Goal: Information Seeking & Learning: Compare options

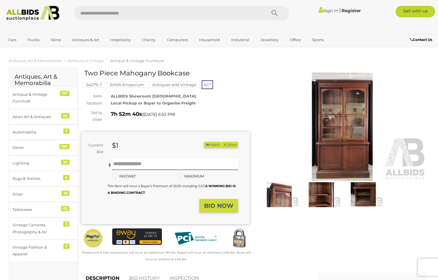
click at [353, 123] on img at bounding box center [342, 127] width 168 height 108
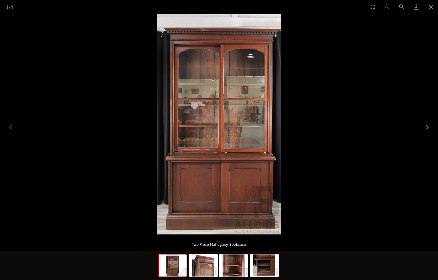
click at [425, 127] on button "Next slide" at bounding box center [426, 126] width 12 height 11
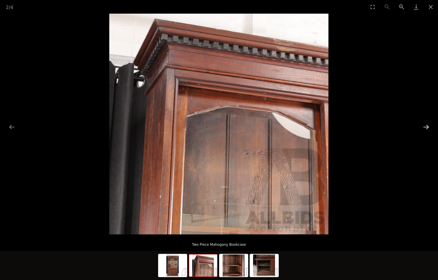
click at [428, 127] on button "Next slide" at bounding box center [426, 126] width 12 height 11
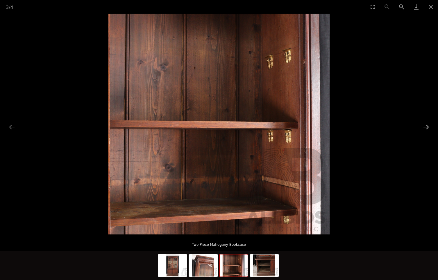
click at [427, 127] on button "Next slide" at bounding box center [426, 126] width 12 height 11
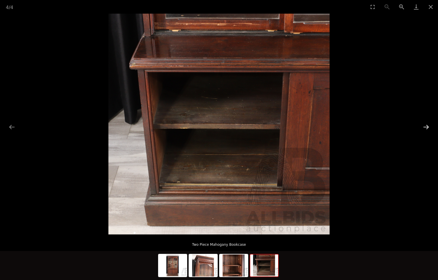
click at [427, 127] on button "Next slide" at bounding box center [426, 126] width 12 height 11
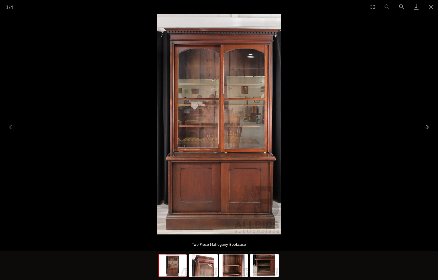
click at [425, 126] on button "Next slide" at bounding box center [426, 126] width 12 height 11
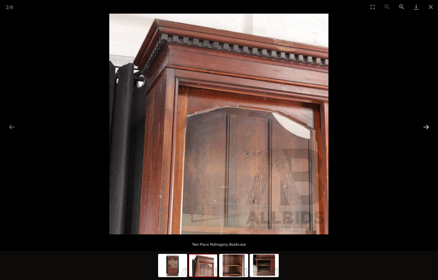
click at [424, 126] on button "Next slide" at bounding box center [426, 126] width 12 height 11
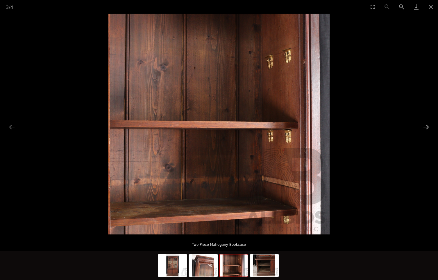
click at [424, 126] on button "Next slide" at bounding box center [426, 126] width 12 height 11
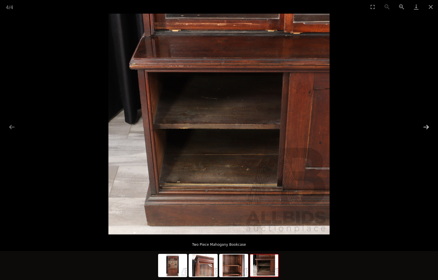
click at [424, 126] on button "Next slide" at bounding box center [426, 126] width 12 height 11
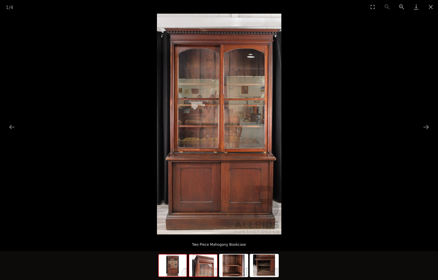
click at [205, 266] on img at bounding box center [203, 266] width 28 height 22
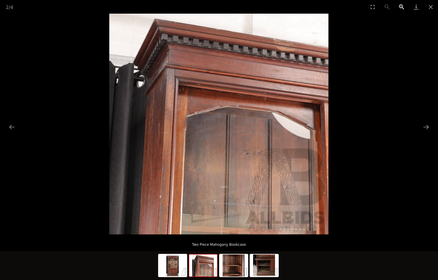
click at [399, 6] on button "Zoom in" at bounding box center [401, 7] width 15 height 14
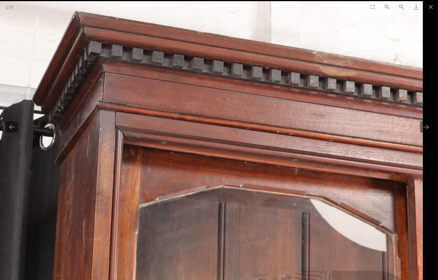
drag, startPoint x: 353, startPoint y: 44, endPoint x: 254, endPoint y: 167, distance: 158.0
click at [254, 168] on img at bounding box center [204, 222] width 438 height 442
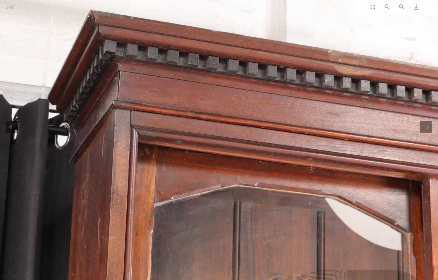
click at [430, 6] on button "Close gallery" at bounding box center [430, 7] width 15 height 14
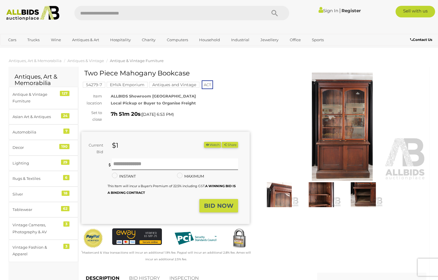
click at [323, 11] on link "Sign In" at bounding box center [328, 11] width 20 height 6
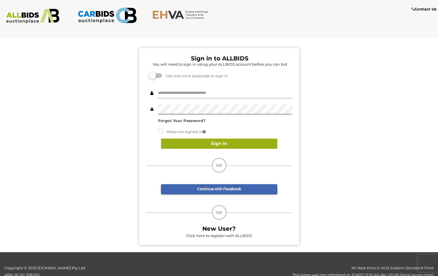
type input "**********"
click at [221, 145] on button "Sign In" at bounding box center [219, 143] width 116 height 10
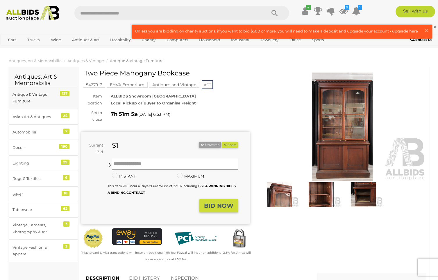
click at [27, 91] on link "Antique & Vintage Furniture 127" at bounding box center [43, 98] width 69 height 22
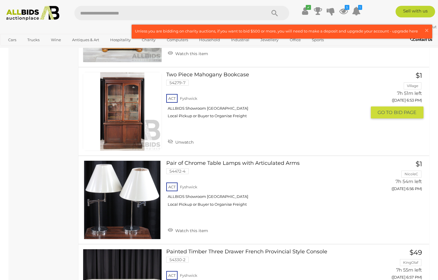
scroll to position [1337, 0]
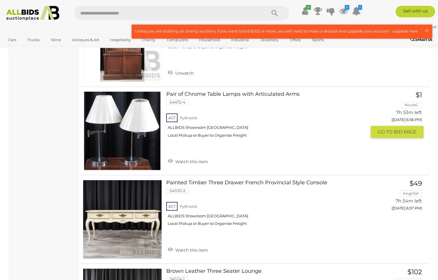
click at [169, 161] on link "Watch this item" at bounding box center [187, 161] width 43 height 9
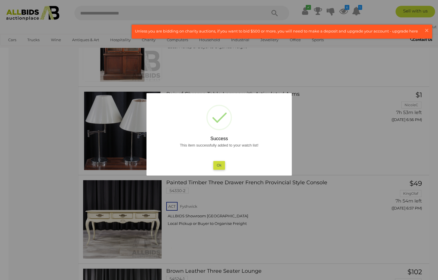
click at [220, 166] on button "Ok" at bounding box center [219, 165] width 12 height 8
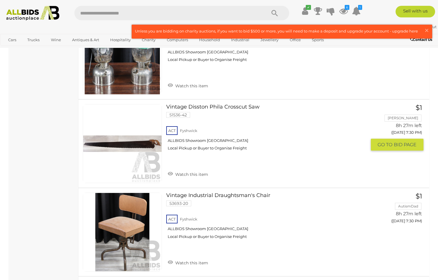
scroll to position [3756, 0]
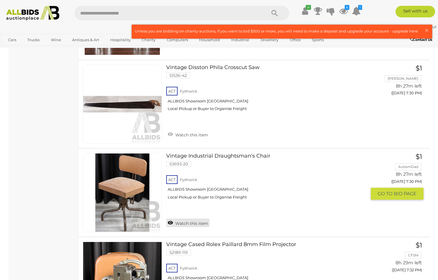
click at [171, 222] on link "Watch this item" at bounding box center [187, 223] width 43 height 9
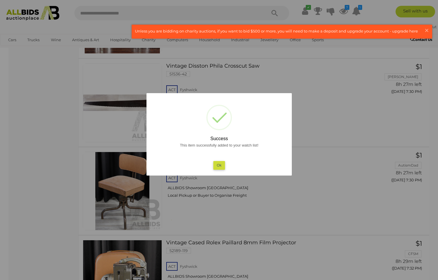
click at [218, 166] on button "Ok" at bounding box center [219, 165] width 12 height 8
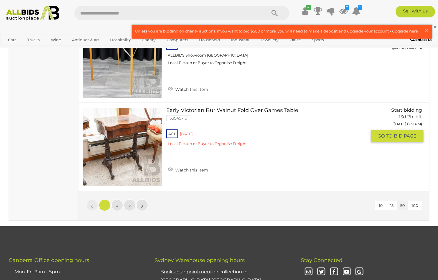
scroll to position [4332, 0]
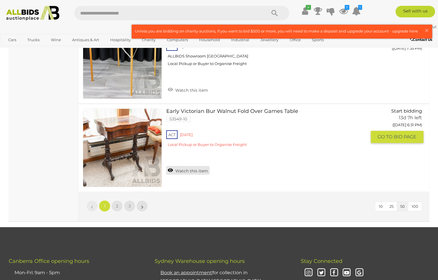
click at [169, 170] on link "Watch this item" at bounding box center [187, 170] width 43 height 9
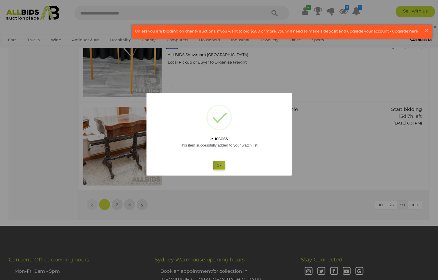
click at [224, 164] on button "Ok" at bounding box center [219, 165] width 12 height 8
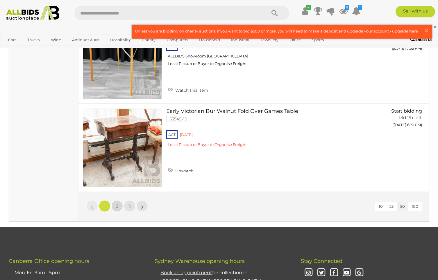
click at [119, 206] on link "2" at bounding box center [117, 206] width 12 height 12
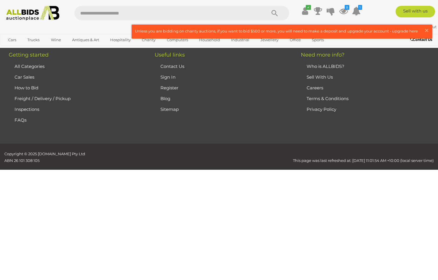
scroll to position [38, 0]
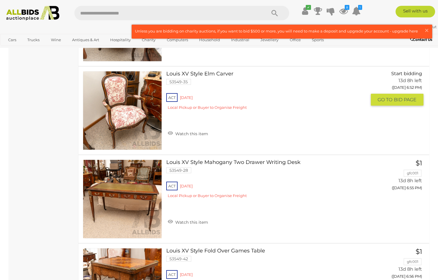
scroll to position [961, 0]
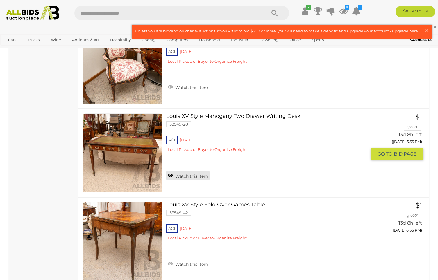
click at [170, 174] on link "Watch this item" at bounding box center [187, 175] width 43 height 9
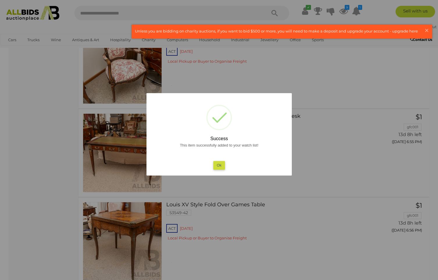
click at [220, 167] on button "Ok" at bounding box center [219, 165] width 12 height 8
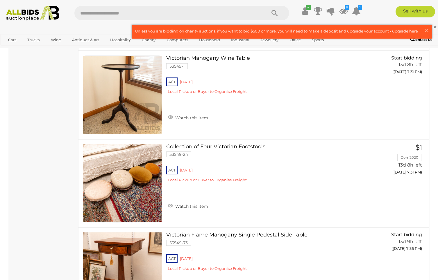
scroll to position [3021, 0]
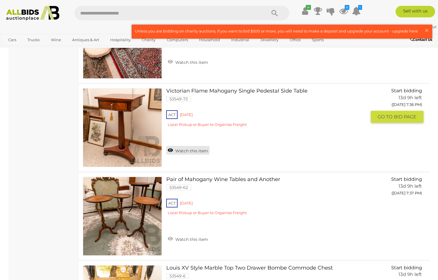
click at [170, 150] on link "Watch this item" at bounding box center [187, 150] width 43 height 9
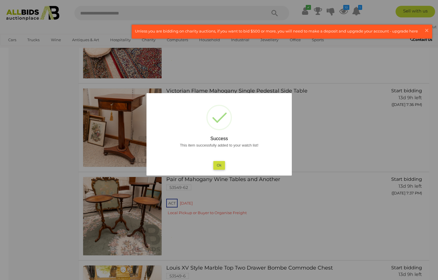
click at [218, 164] on button "Ok" at bounding box center [219, 165] width 12 height 8
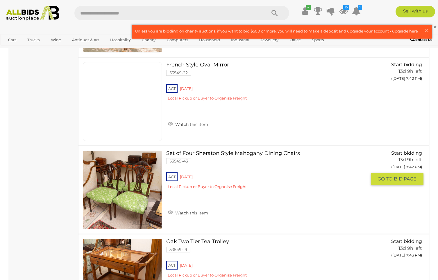
scroll to position [4041, 0]
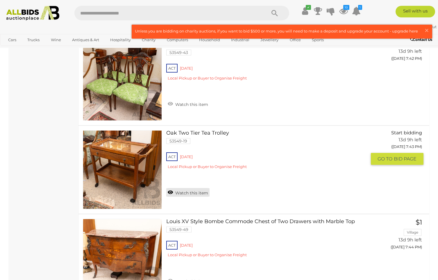
click at [170, 194] on link "Watch this item" at bounding box center [187, 192] width 43 height 9
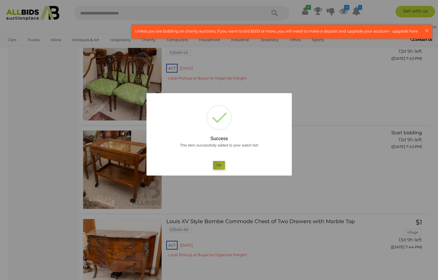
click at [223, 168] on button "Ok" at bounding box center [219, 165] width 12 height 8
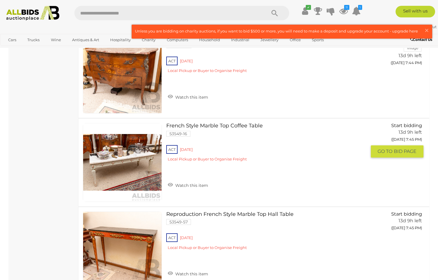
scroll to position [4276, 0]
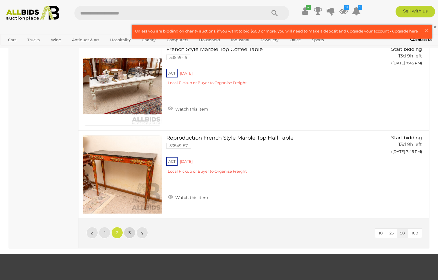
click at [130, 231] on span "3" at bounding box center [129, 232] width 2 height 5
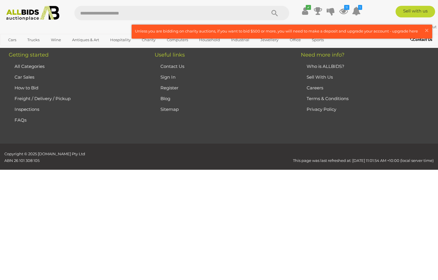
scroll to position [38, 0]
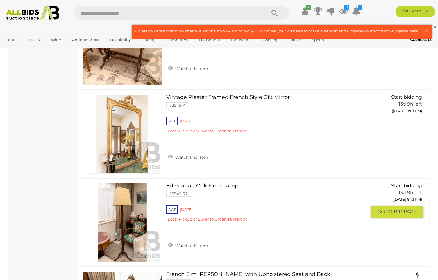
scroll to position [1289, 0]
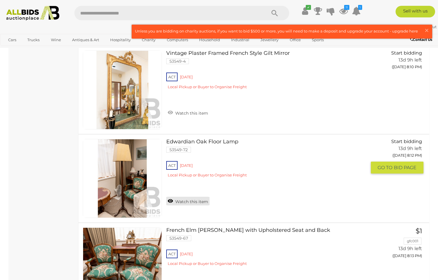
click at [169, 199] on link "Watch this item" at bounding box center [187, 201] width 43 height 9
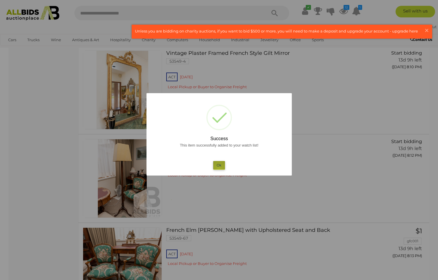
click at [219, 169] on button "Ok" at bounding box center [219, 165] width 12 height 8
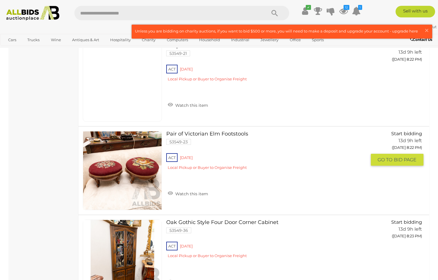
scroll to position [2007, 0]
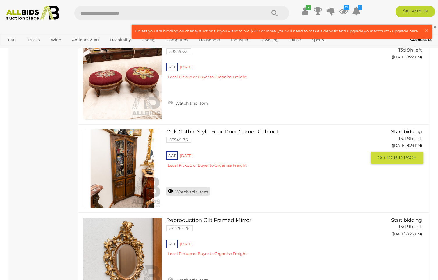
click at [170, 191] on link "Watch this item" at bounding box center [187, 191] width 43 height 9
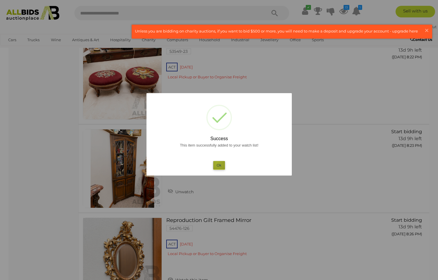
click at [217, 163] on button "Ok" at bounding box center [219, 165] width 12 height 8
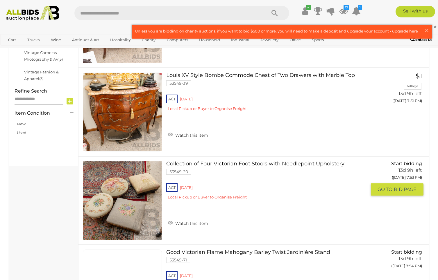
scroll to position [3, 0]
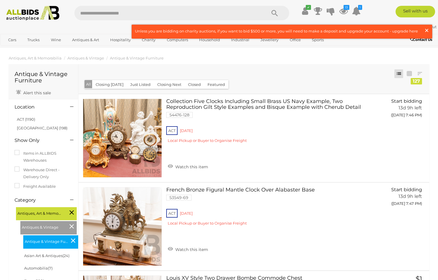
click at [424, 29] on span "×" at bounding box center [426, 30] width 5 height 11
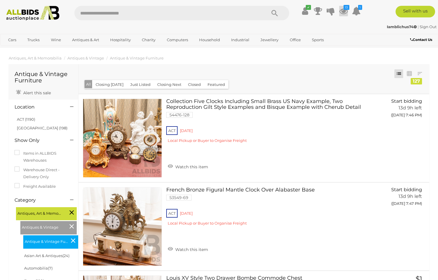
click at [344, 8] on icon "13" at bounding box center [346, 7] width 6 height 5
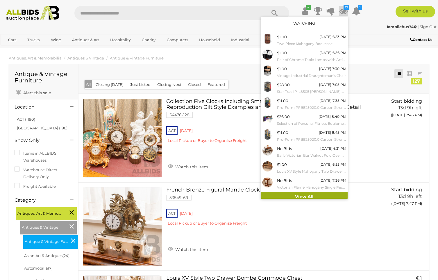
click at [317, 196] on link "View All" at bounding box center [304, 197] width 87 height 10
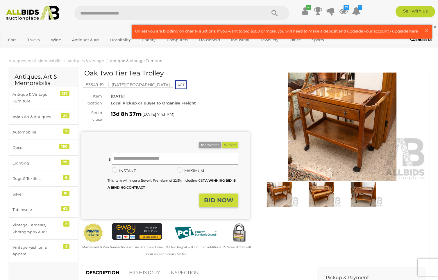
click at [326, 113] on img at bounding box center [342, 127] width 168 height 108
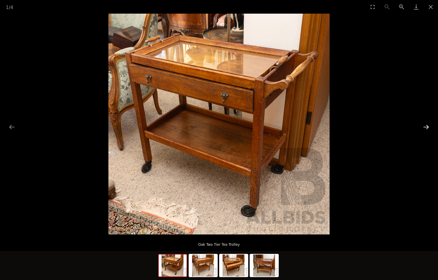
click at [428, 127] on button "Next slide" at bounding box center [426, 126] width 12 height 11
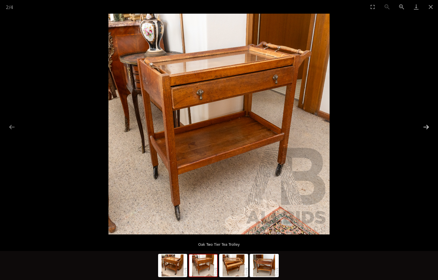
click at [428, 127] on button "Next slide" at bounding box center [426, 126] width 12 height 11
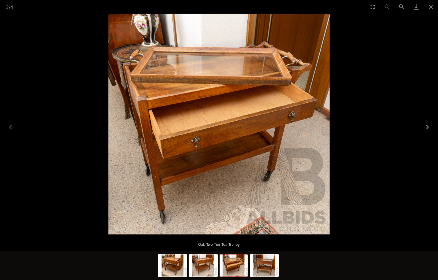
click at [428, 127] on button "Next slide" at bounding box center [426, 126] width 12 height 11
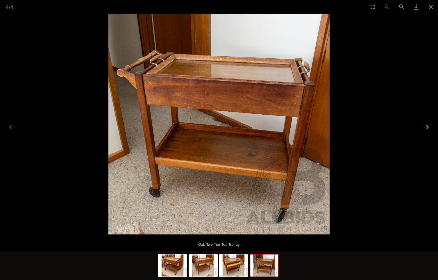
click at [428, 127] on button "Next slide" at bounding box center [426, 126] width 12 height 11
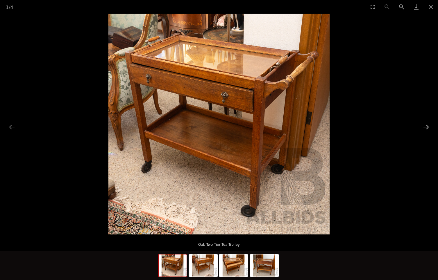
click at [428, 127] on button "Next slide" at bounding box center [426, 126] width 12 height 11
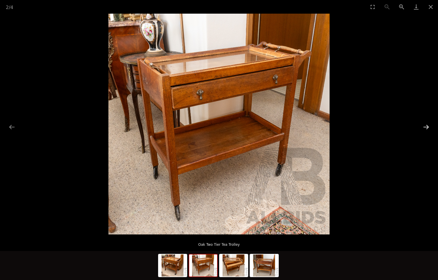
click at [428, 127] on button "Next slide" at bounding box center [426, 126] width 12 height 11
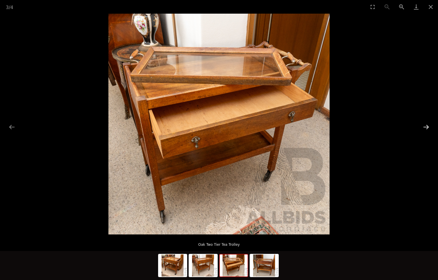
click at [428, 127] on button "Next slide" at bounding box center [426, 126] width 12 height 11
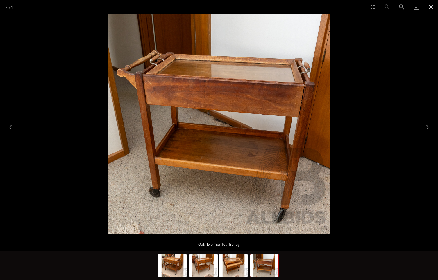
click at [430, 9] on button "Close gallery" at bounding box center [430, 7] width 15 height 14
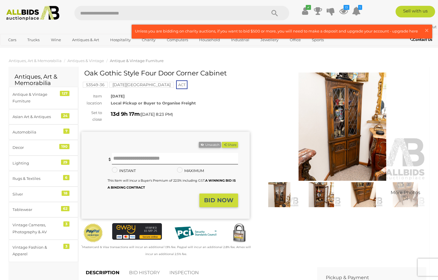
click at [325, 106] on img at bounding box center [342, 127] width 168 height 108
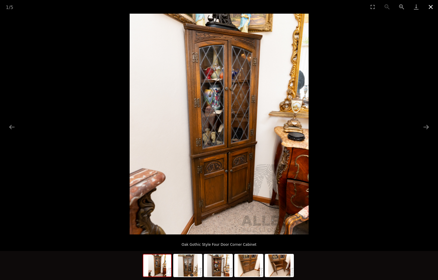
click at [429, 7] on button "Close gallery" at bounding box center [430, 7] width 15 height 14
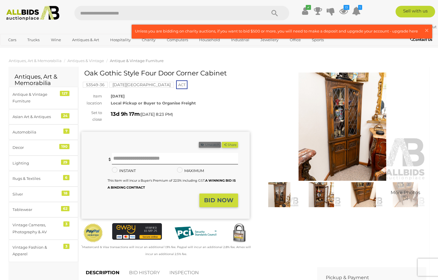
click at [204, 145] on button "Unwatch" at bounding box center [210, 145] width 22 height 6
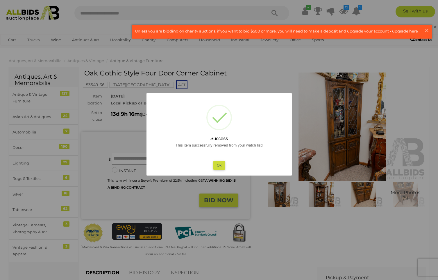
click at [223, 168] on button "Ok" at bounding box center [219, 165] width 12 height 8
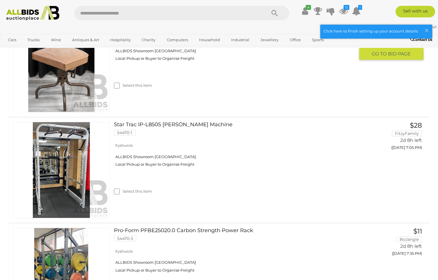
scroll to position [455, 0]
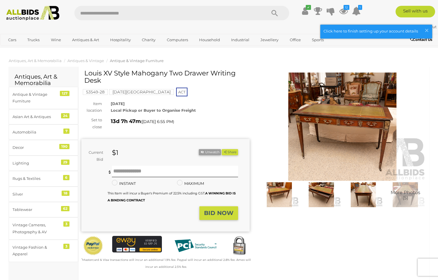
click at [313, 112] on img at bounding box center [342, 127] width 168 height 108
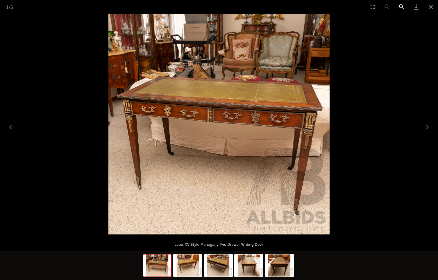
click at [399, 3] on button "Zoom in" at bounding box center [401, 7] width 15 height 14
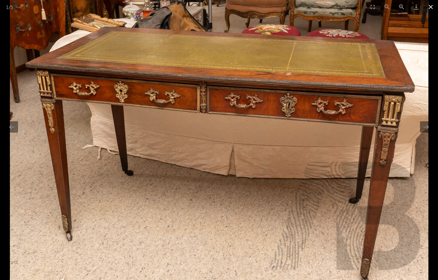
click at [432, 7] on button "Close gallery" at bounding box center [430, 7] width 15 height 14
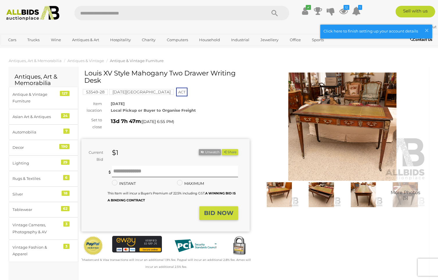
click at [360, 108] on img at bounding box center [342, 127] width 168 height 108
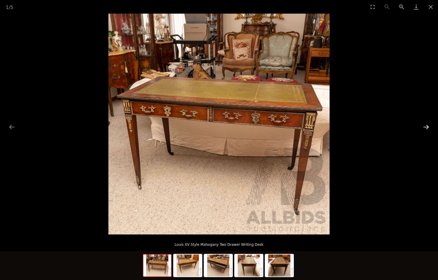
click at [422, 127] on button "Next slide" at bounding box center [426, 126] width 12 height 11
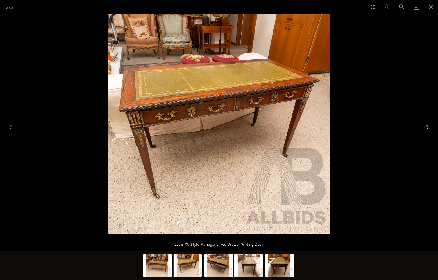
click at [422, 127] on button "Next slide" at bounding box center [426, 126] width 12 height 11
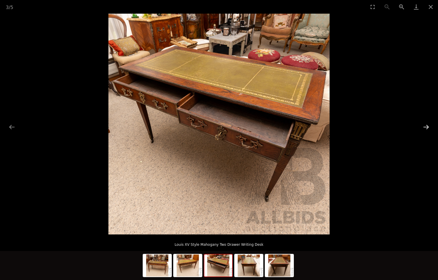
click at [422, 127] on button "Next slide" at bounding box center [426, 126] width 12 height 11
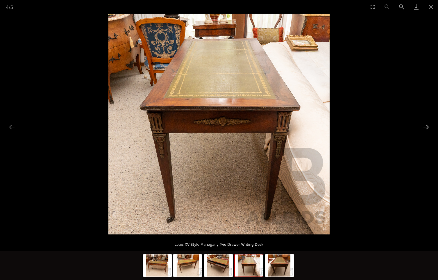
click at [422, 127] on button "Next slide" at bounding box center [426, 126] width 12 height 11
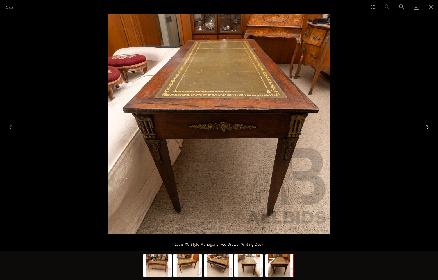
click at [422, 127] on button "Next slide" at bounding box center [426, 126] width 12 height 11
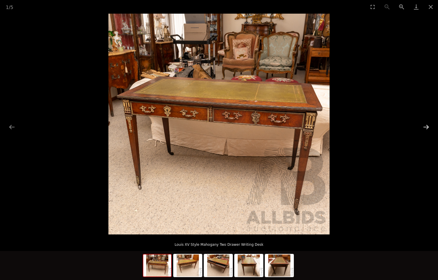
click at [422, 127] on button "Next slide" at bounding box center [426, 126] width 12 height 11
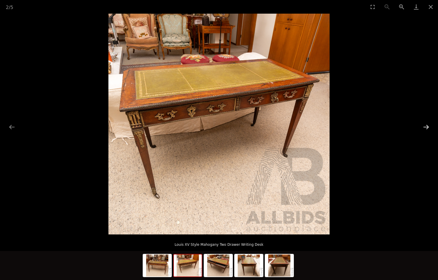
click at [422, 127] on button "Next slide" at bounding box center [426, 126] width 12 height 11
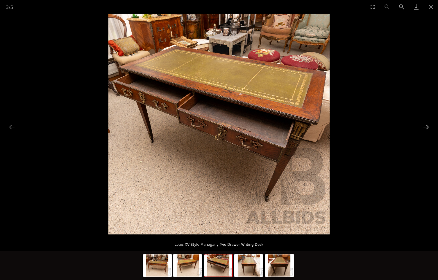
click at [422, 127] on button "Next slide" at bounding box center [426, 126] width 12 height 11
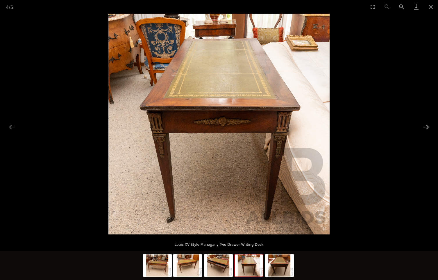
click at [422, 127] on button "Next slide" at bounding box center [426, 126] width 12 height 11
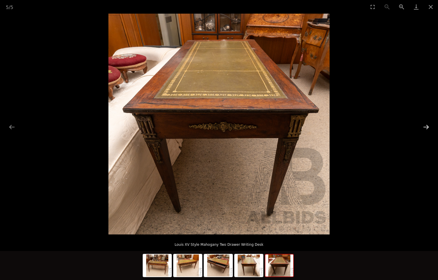
click at [422, 127] on button "Next slide" at bounding box center [426, 126] width 12 height 11
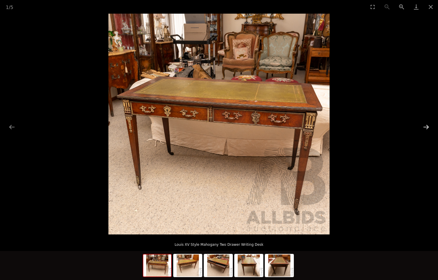
click at [422, 127] on button "Next slide" at bounding box center [426, 126] width 12 height 11
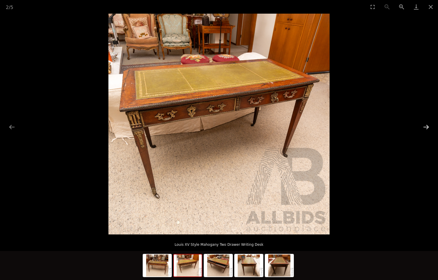
click at [422, 127] on button "Next slide" at bounding box center [426, 126] width 12 height 11
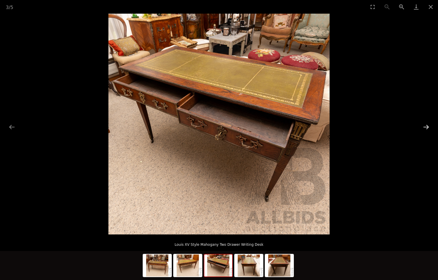
click at [422, 127] on button "Next slide" at bounding box center [426, 126] width 12 height 11
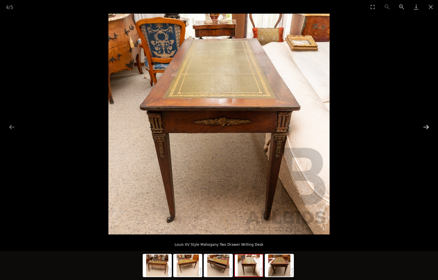
click at [422, 127] on button "Next slide" at bounding box center [426, 126] width 12 height 11
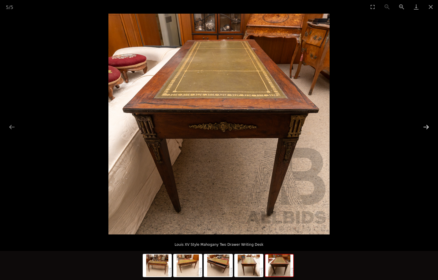
click at [422, 127] on button "Next slide" at bounding box center [426, 126] width 12 height 11
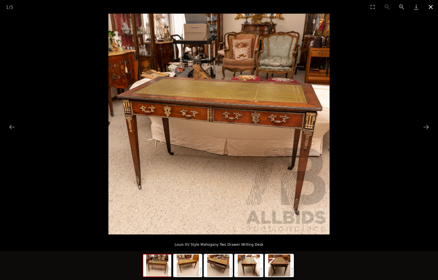
click at [430, 10] on button "Close gallery" at bounding box center [430, 7] width 15 height 14
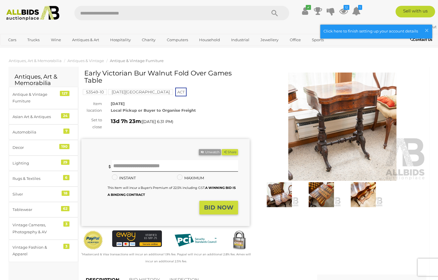
click at [371, 124] on img at bounding box center [342, 127] width 168 height 108
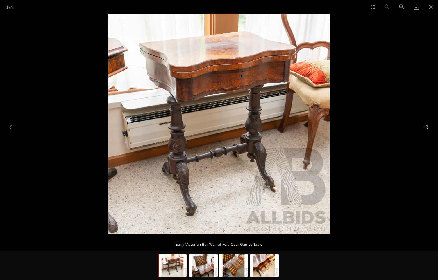
click at [428, 126] on button "Next slide" at bounding box center [426, 126] width 12 height 11
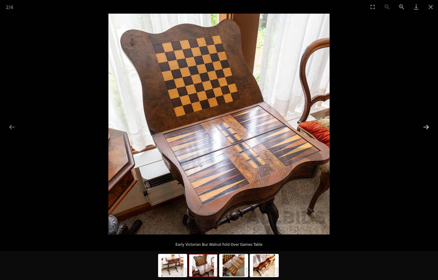
click at [428, 126] on button "Next slide" at bounding box center [426, 126] width 12 height 11
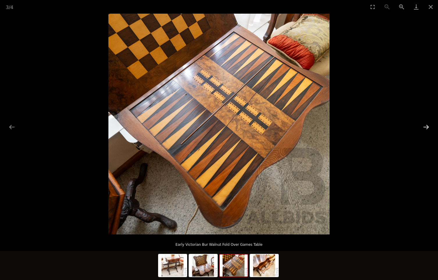
click at [428, 126] on button "Next slide" at bounding box center [426, 126] width 12 height 11
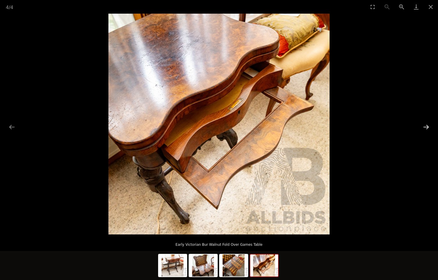
click at [428, 126] on button "Next slide" at bounding box center [426, 126] width 12 height 11
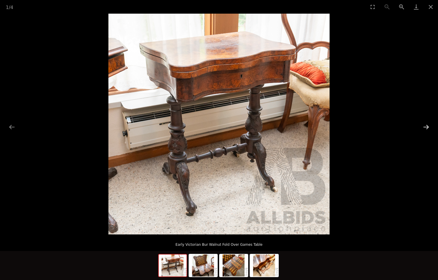
click at [428, 126] on button "Next slide" at bounding box center [426, 126] width 12 height 11
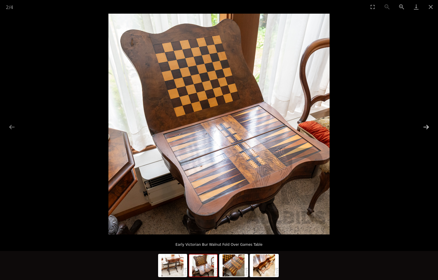
click at [428, 126] on button "Next slide" at bounding box center [426, 126] width 12 height 11
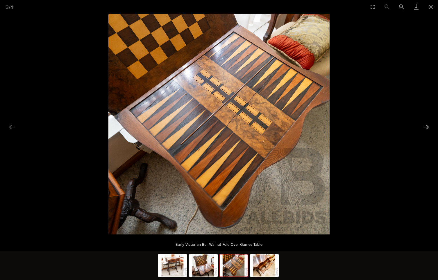
click at [428, 126] on button "Next slide" at bounding box center [426, 126] width 12 height 11
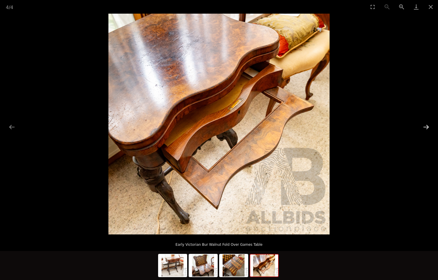
click at [428, 126] on button "Next slide" at bounding box center [426, 126] width 12 height 11
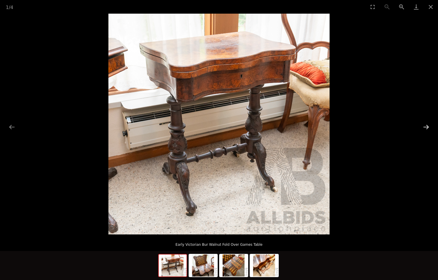
click at [428, 126] on button "Next slide" at bounding box center [426, 126] width 12 height 11
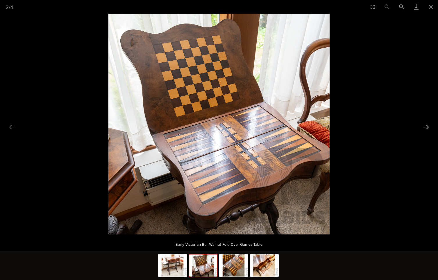
click at [428, 126] on button "Next slide" at bounding box center [426, 126] width 12 height 11
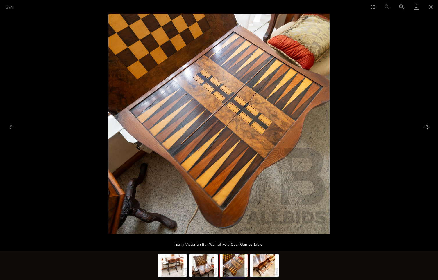
click at [428, 126] on button "Next slide" at bounding box center [426, 126] width 12 height 11
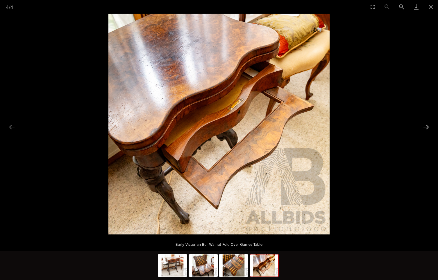
click at [428, 126] on button "Next slide" at bounding box center [426, 126] width 12 height 11
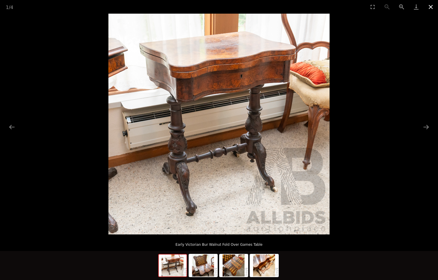
click at [429, 8] on button "Close gallery" at bounding box center [430, 7] width 15 height 14
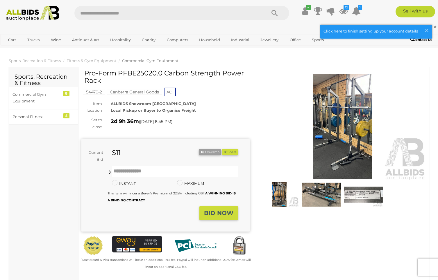
click at [343, 132] on img at bounding box center [342, 127] width 168 height 108
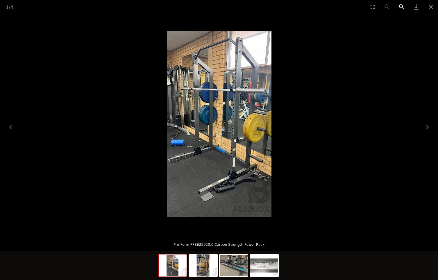
click at [397, 7] on button "Zoom in" at bounding box center [401, 7] width 15 height 14
click at [402, 4] on button "Zoom in" at bounding box center [401, 7] width 15 height 14
click at [235, 139] on img at bounding box center [219, 124] width 105 height 186
click at [399, 5] on button "Zoom in" at bounding box center [401, 7] width 15 height 14
click at [400, 5] on button "Zoom in" at bounding box center [401, 7] width 15 height 14
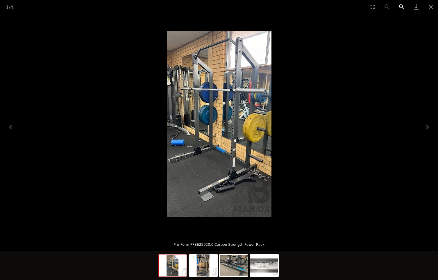
click at [400, 5] on button "Zoom in" at bounding box center [401, 7] width 15 height 14
click at [203, 174] on img at bounding box center [219, 124] width 105 height 186
click at [204, 262] on img at bounding box center [203, 266] width 28 height 22
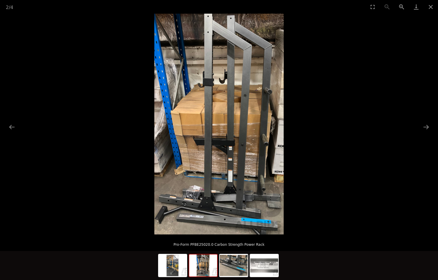
click at [234, 162] on img at bounding box center [218, 124] width 129 height 221
click at [399, 4] on button "Zoom in" at bounding box center [401, 7] width 15 height 14
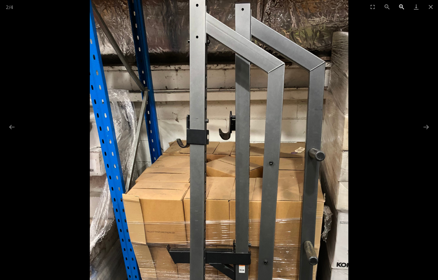
click at [399, 4] on button "Zoom in" at bounding box center [401, 7] width 15 height 14
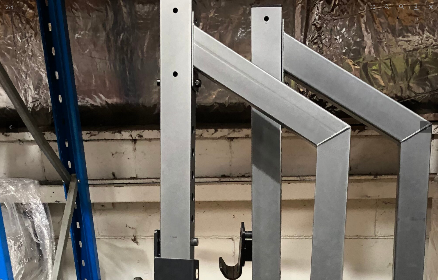
scroll to position [0, 0]
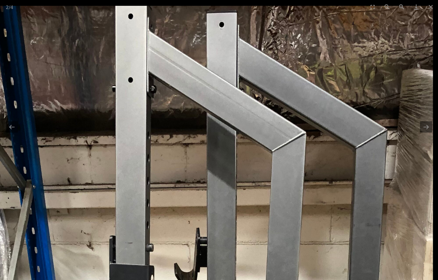
drag, startPoint x: 251, startPoint y: 123, endPoint x: 117, endPoint y: 149, distance: 137.3
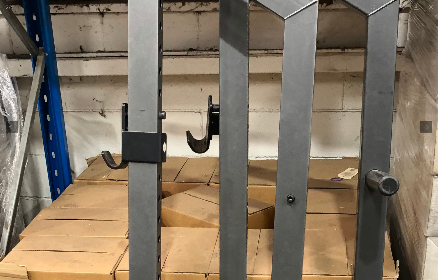
drag, startPoint x: 272, startPoint y: 183, endPoint x: 285, endPoint y: 20, distance: 163.4
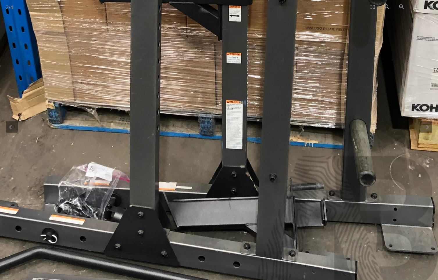
scroll to position [399, 0]
click at [429, 7] on button "Close gallery" at bounding box center [430, 7] width 15 height 14
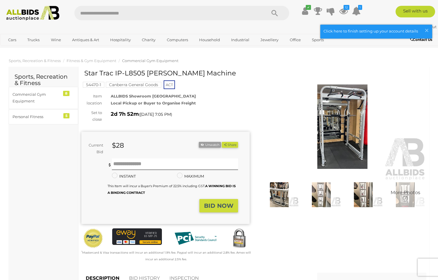
click at [341, 113] on img at bounding box center [342, 127] width 168 height 108
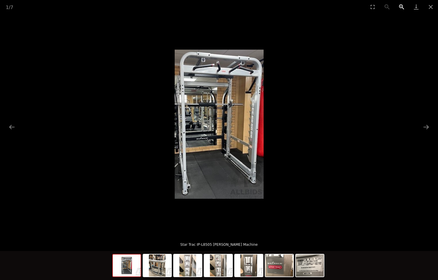
click at [400, 6] on button "Zoom in" at bounding box center [401, 7] width 15 height 14
click at [189, 132] on img at bounding box center [218, 124] width 89 height 149
click at [200, 126] on img at bounding box center [218, 124] width 89 height 149
click at [163, 269] on img at bounding box center [157, 266] width 28 height 22
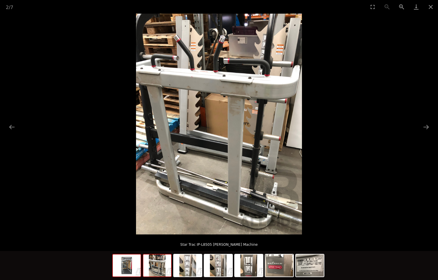
click at [130, 269] on img at bounding box center [127, 266] width 28 height 22
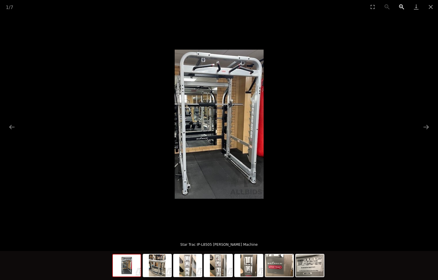
click at [401, 6] on button "Zoom in" at bounding box center [401, 7] width 15 height 14
click at [239, 107] on img at bounding box center [218, 124] width 89 height 149
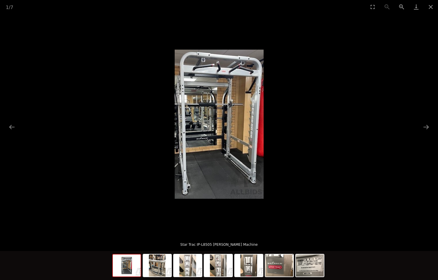
click at [239, 107] on img at bounding box center [218, 124] width 89 height 149
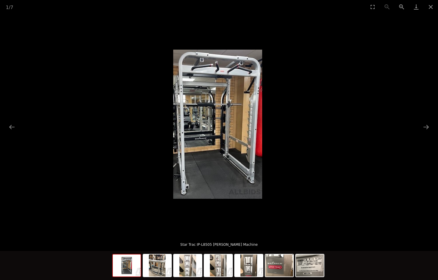
scroll to position [329, 0]
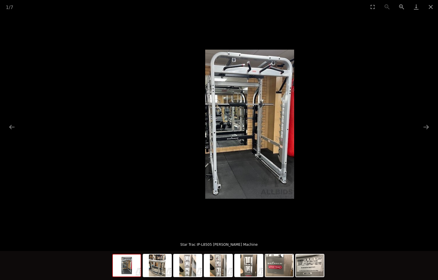
click at [270, 132] on img at bounding box center [249, 124] width 89 height 149
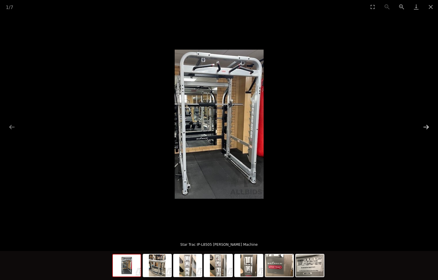
click at [425, 127] on button "Next slide" at bounding box center [426, 126] width 12 height 11
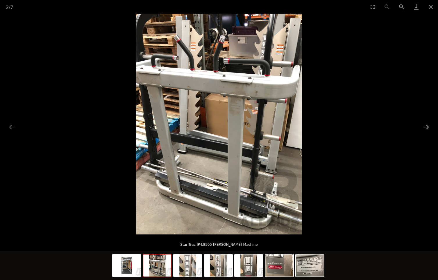
click at [425, 127] on button "Next slide" at bounding box center [426, 126] width 12 height 11
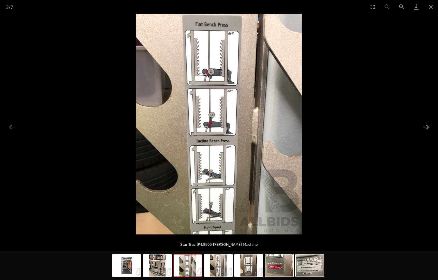
click at [425, 127] on button "Next slide" at bounding box center [426, 126] width 12 height 11
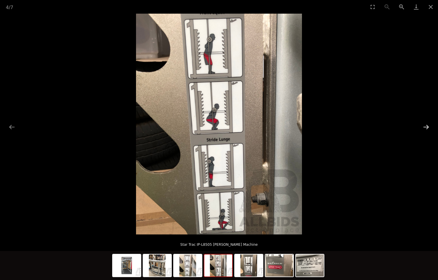
click at [425, 127] on button "Next slide" at bounding box center [426, 126] width 12 height 11
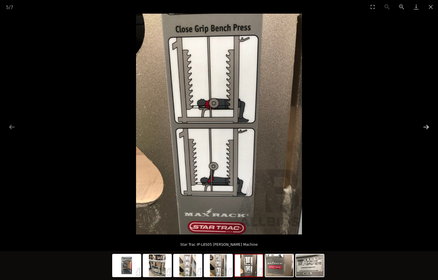
click at [425, 127] on button "Next slide" at bounding box center [426, 126] width 12 height 11
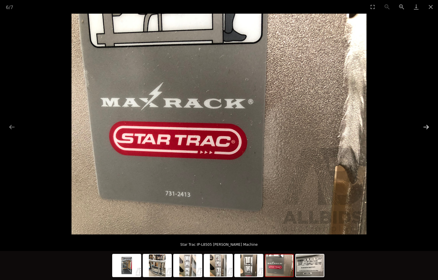
click at [425, 127] on button "Next slide" at bounding box center [426, 126] width 12 height 11
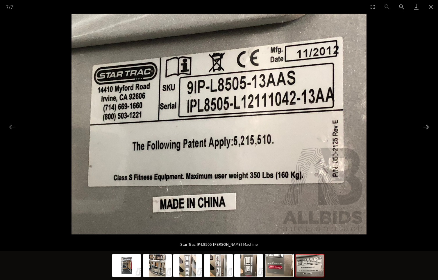
click at [425, 127] on button "Next slide" at bounding box center [426, 126] width 12 height 11
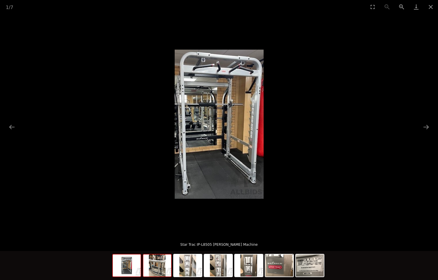
click at [154, 266] on img at bounding box center [157, 266] width 28 height 22
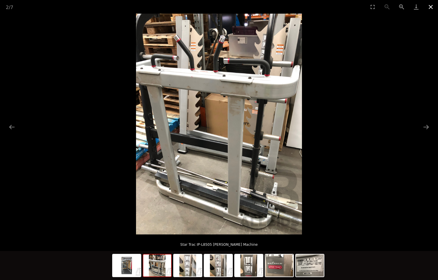
click at [429, 7] on button "Close gallery" at bounding box center [430, 7] width 15 height 14
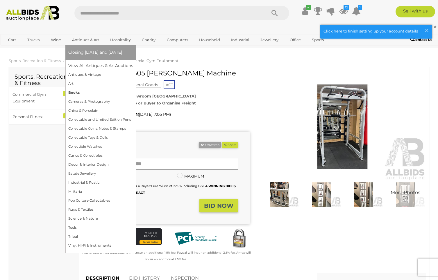
click at [90, 92] on link "Books" at bounding box center [100, 92] width 65 height 9
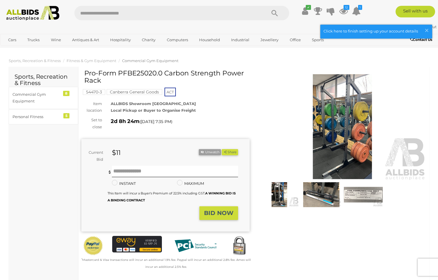
click at [325, 137] on img at bounding box center [342, 127] width 168 height 108
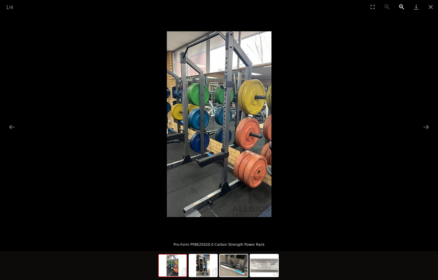
click at [401, 7] on button "Zoom in" at bounding box center [401, 7] width 15 height 14
click at [232, 91] on img at bounding box center [219, 124] width 105 height 186
click at [399, 6] on button "Zoom in" at bounding box center [401, 7] width 15 height 14
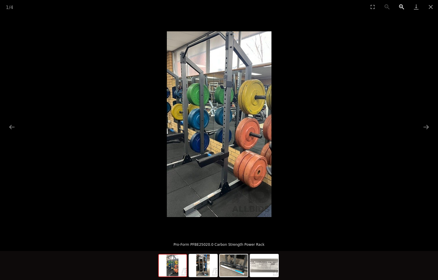
click at [399, 6] on button "Zoom in" at bounding box center [401, 7] width 15 height 14
click at [199, 264] on img at bounding box center [203, 266] width 28 height 22
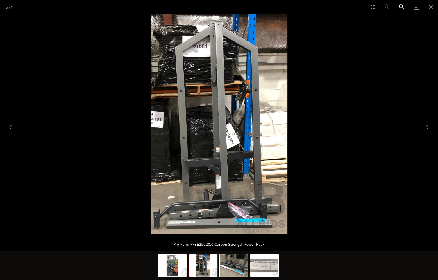
click at [400, 7] on button "Zoom in" at bounding box center [401, 7] width 15 height 14
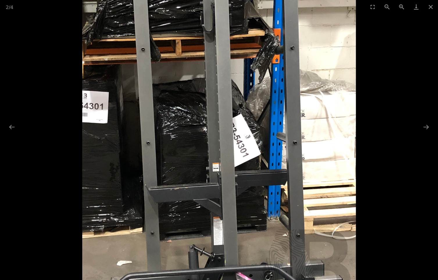
scroll to position [117, 0]
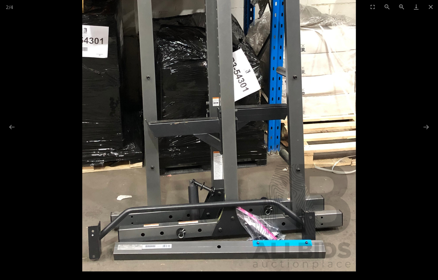
drag, startPoint x: 313, startPoint y: 168, endPoint x: 330, endPoint y: 56, distance: 113.6
click at [330, 56] on img at bounding box center [219, 51] width 274 height 442
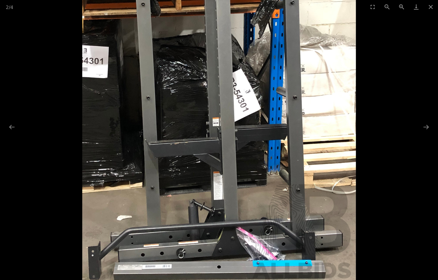
drag, startPoint x: 323, startPoint y: 55, endPoint x: 318, endPoint y: 158, distance: 103.2
click at [319, 156] on img at bounding box center [219, 71] width 274 height 442
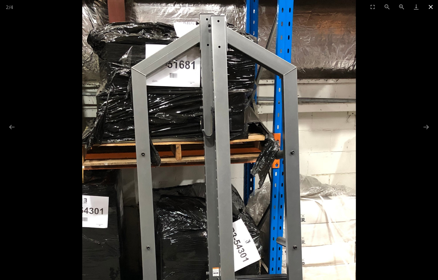
click at [431, 7] on button "Close gallery" at bounding box center [430, 7] width 15 height 14
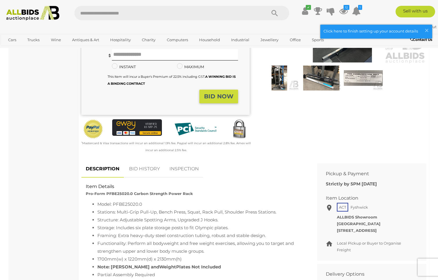
scroll to position [0, 0]
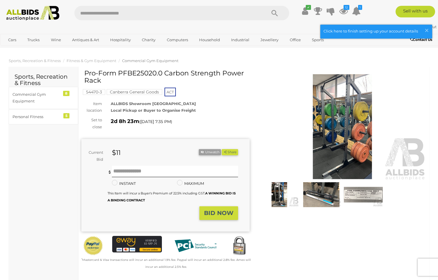
click at [328, 193] on img at bounding box center [320, 194] width 39 height 25
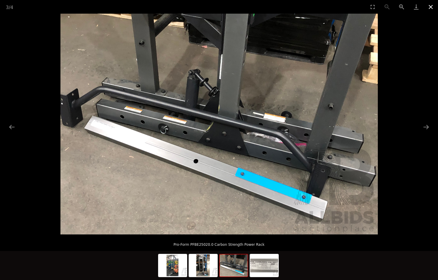
click at [428, 8] on button "Close gallery" at bounding box center [430, 7] width 15 height 14
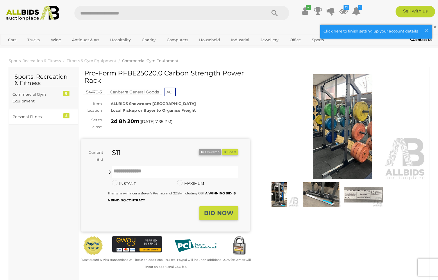
click at [24, 96] on div "Commercial Gym Equipment" at bounding box center [36, 98] width 48 height 14
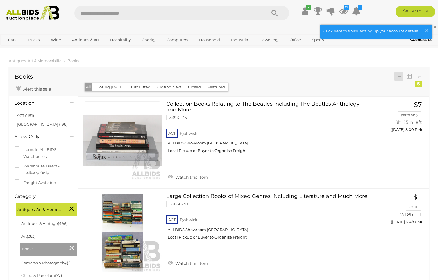
click at [96, 16] on input "text" at bounding box center [167, 13] width 186 height 15
type input "********"
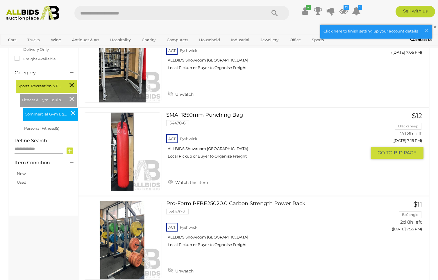
scroll to position [56, 0]
